Goal: Navigation & Orientation: Find specific page/section

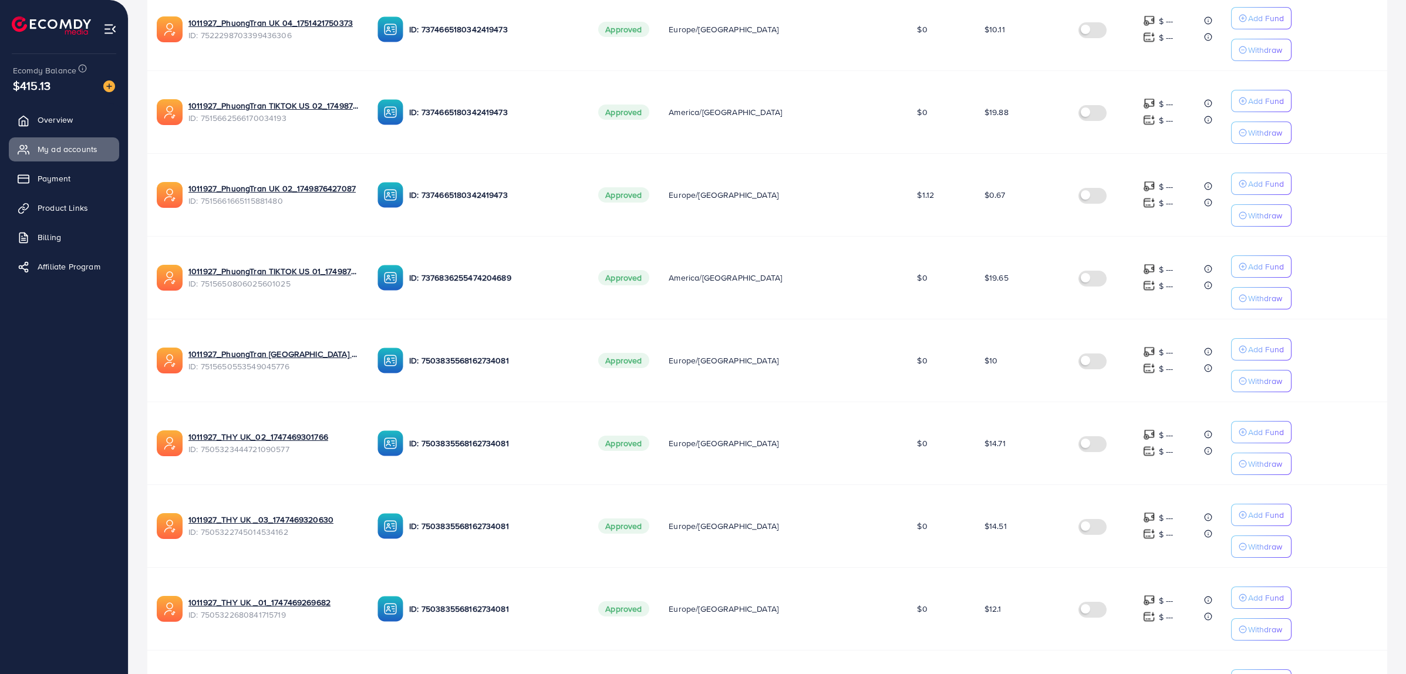
scroll to position [529, 0]
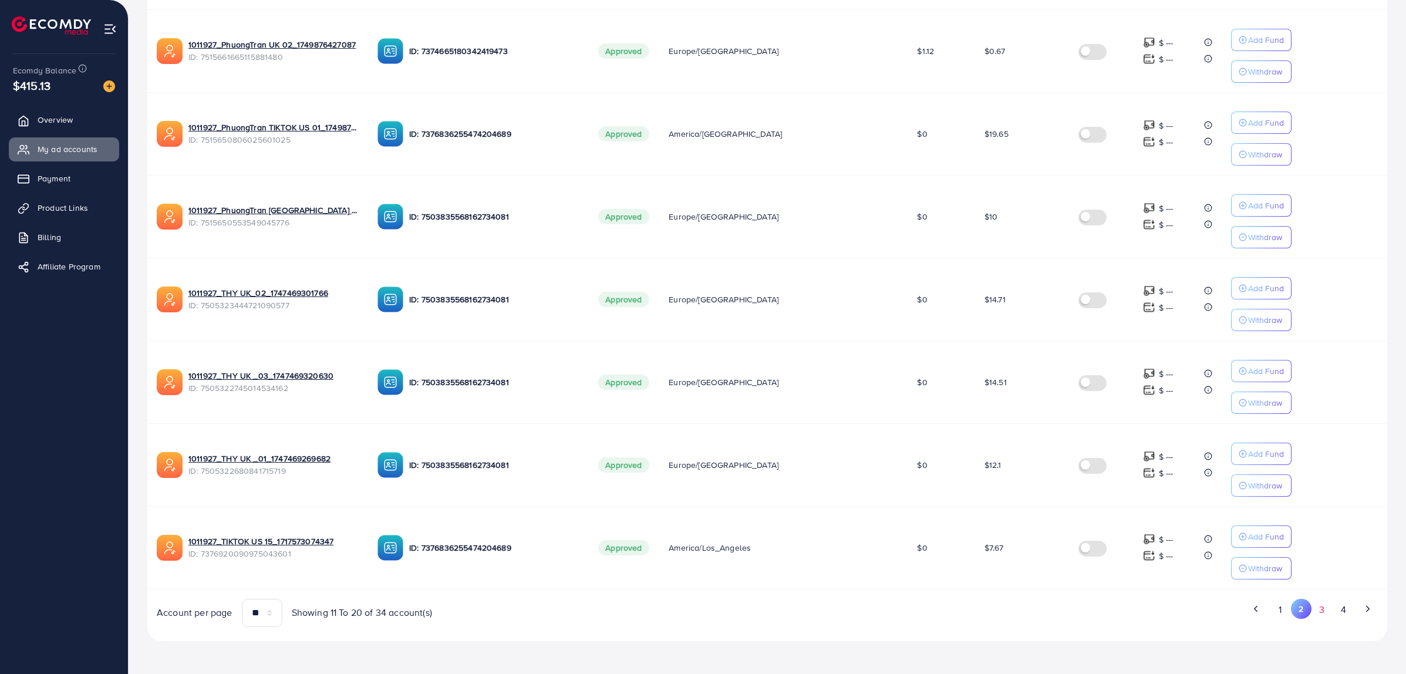
click at [1314, 605] on button "3" at bounding box center [1322, 610] width 21 height 22
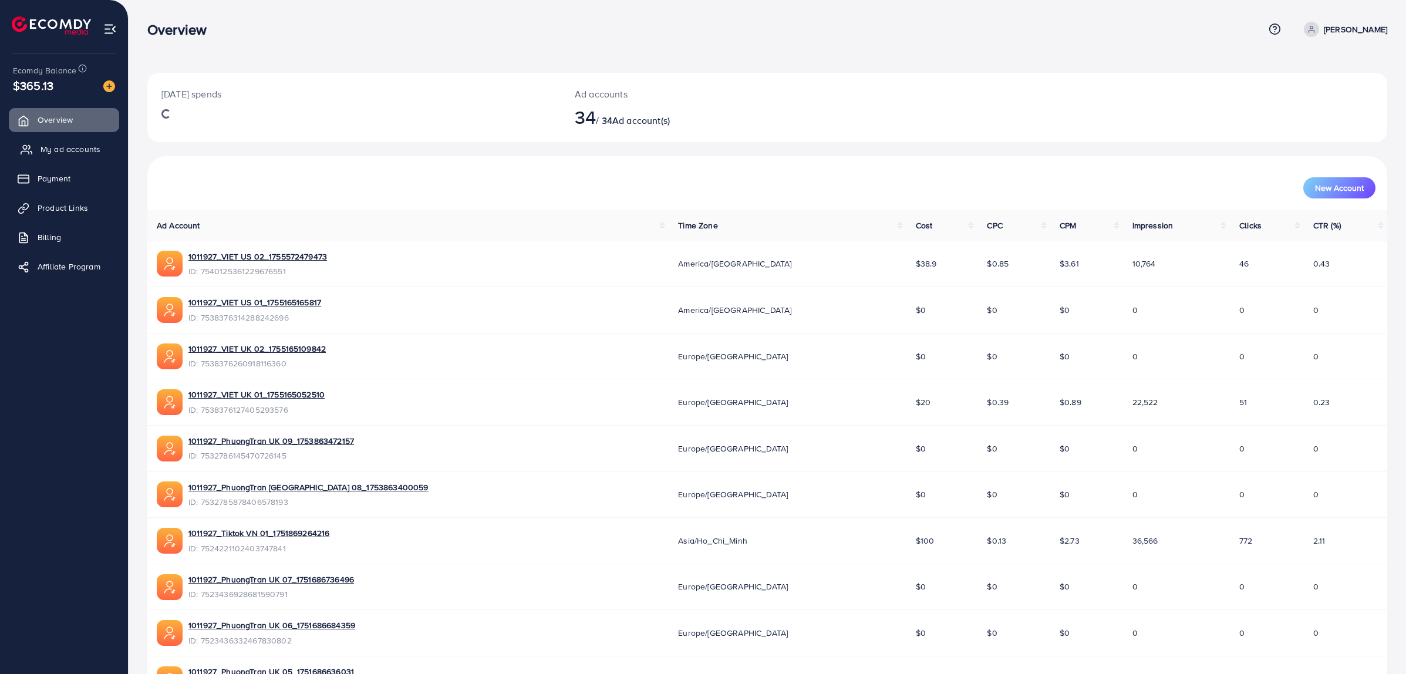
click at [72, 143] on span "My ad accounts" at bounding box center [71, 149] width 60 height 12
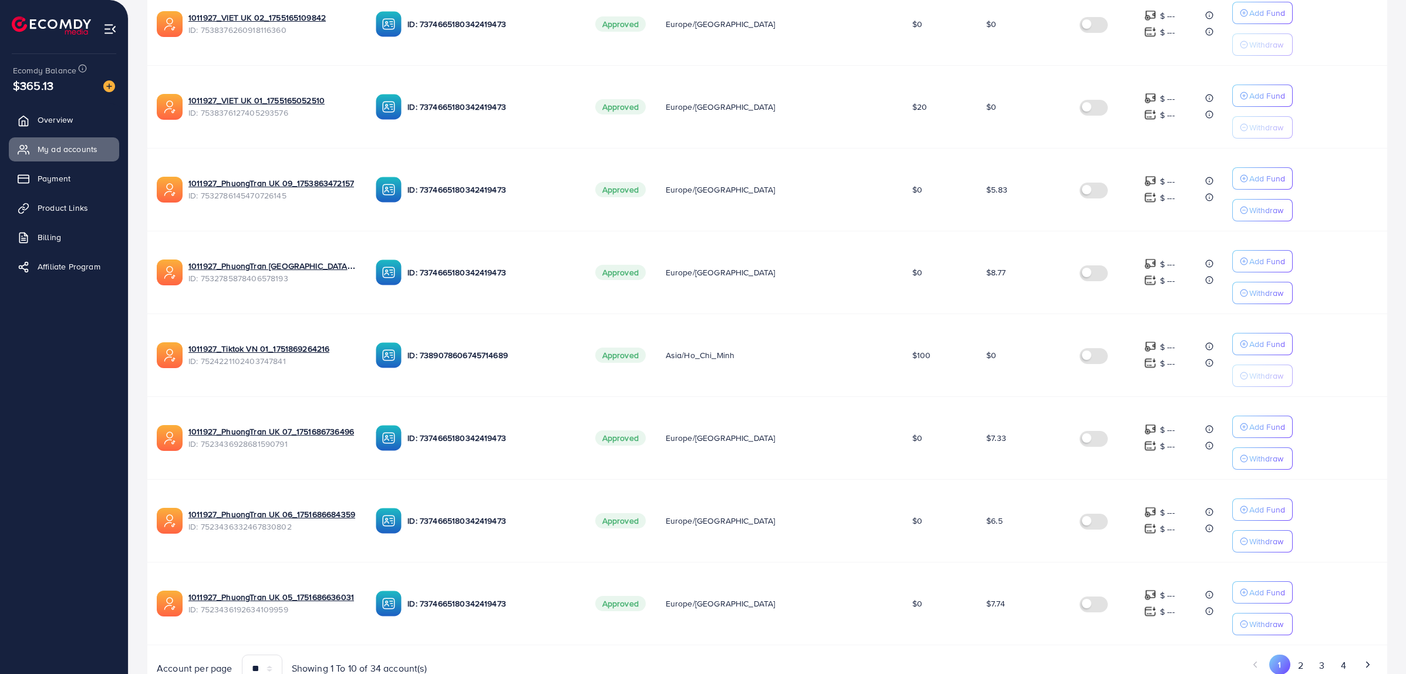
scroll to position [529, 0]
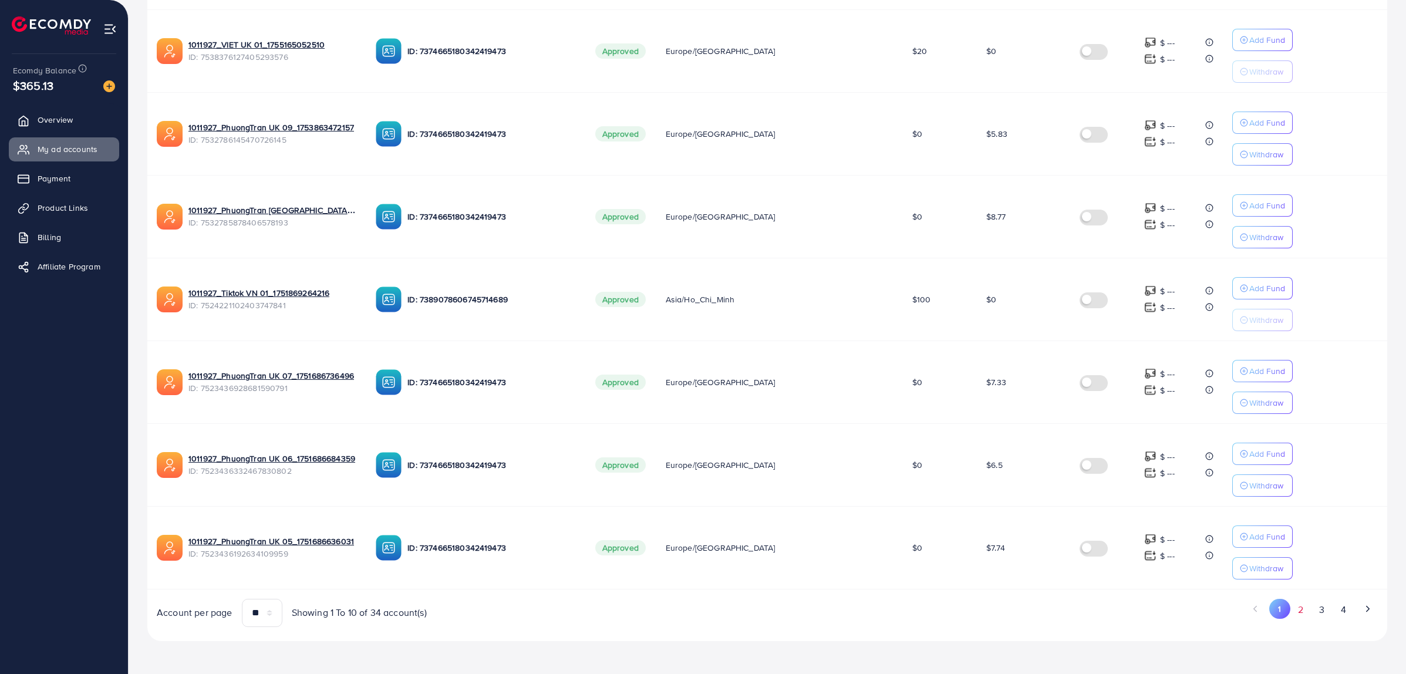
click at [1305, 614] on button "2" at bounding box center [1301, 610] width 21 height 22
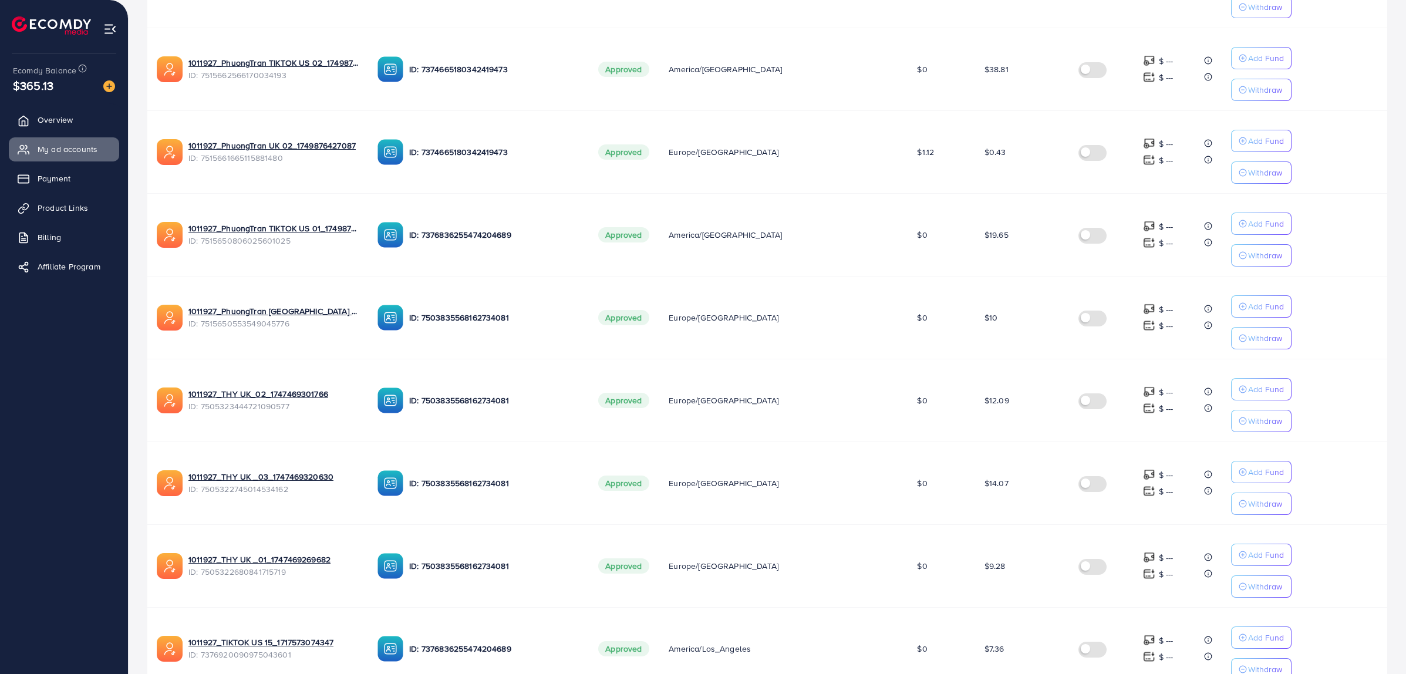
scroll to position [309, 0]
